Goal: Task Accomplishment & Management: Manage account settings

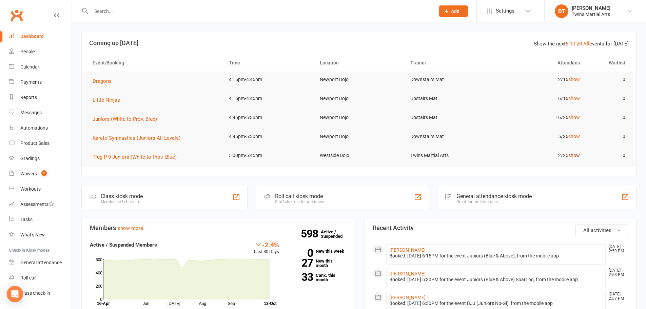
click at [573, 156] on link "show" at bounding box center [574, 155] width 12 height 5
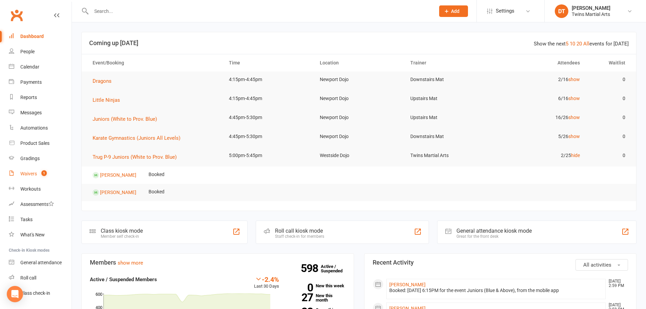
click at [34, 175] on div "Waivers" at bounding box center [28, 173] width 17 height 5
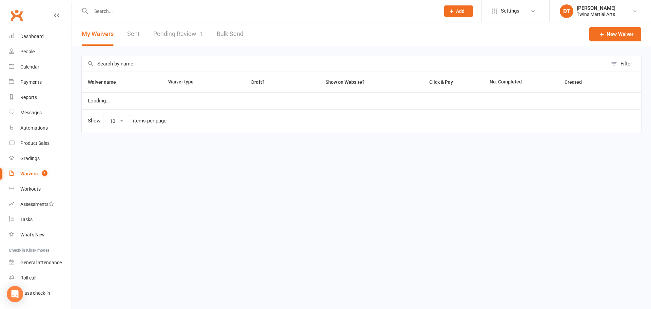
click at [178, 37] on link "Pending Review 1" at bounding box center [178, 33] width 50 height 23
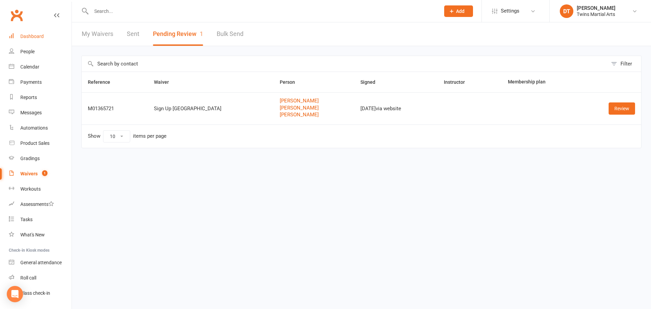
click at [32, 34] on div "Dashboard" at bounding box center [31, 36] width 23 height 5
